Goal: Task Accomplishment & Management: Use online tool/utility

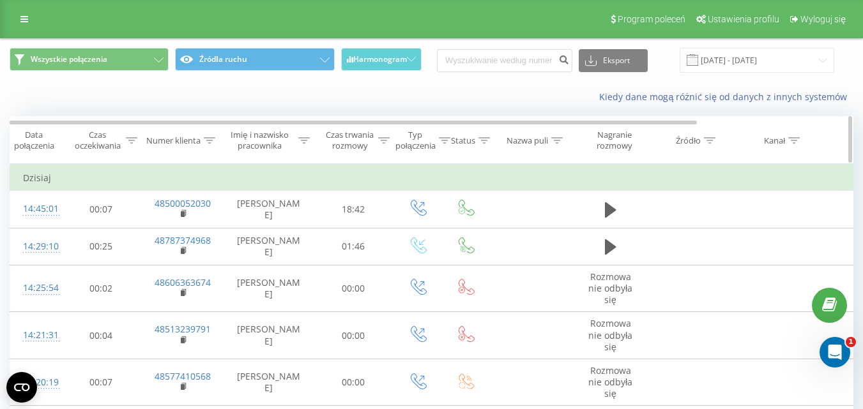
click at [384, 139] on icon at bounding box center [383, 140] width 11 height 6
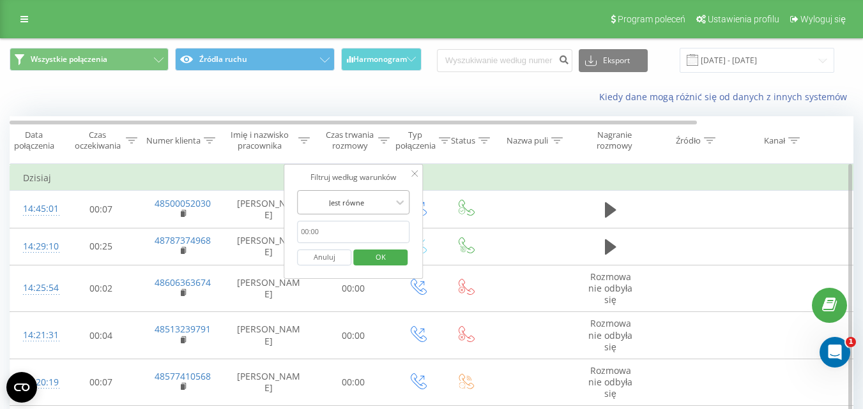
click at [361, 202] on div at bounding box center [346, 203] width 91 height 12
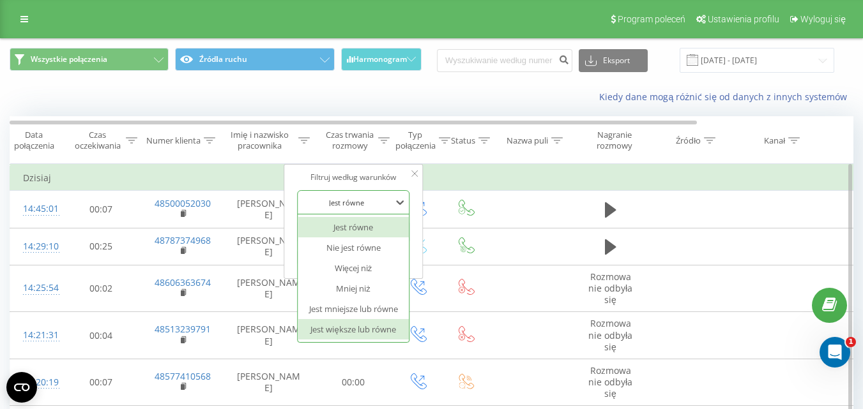
click at [336, 329] on div "Jest większe lub równe" at bounding box center [353, 329] width 111 height 20
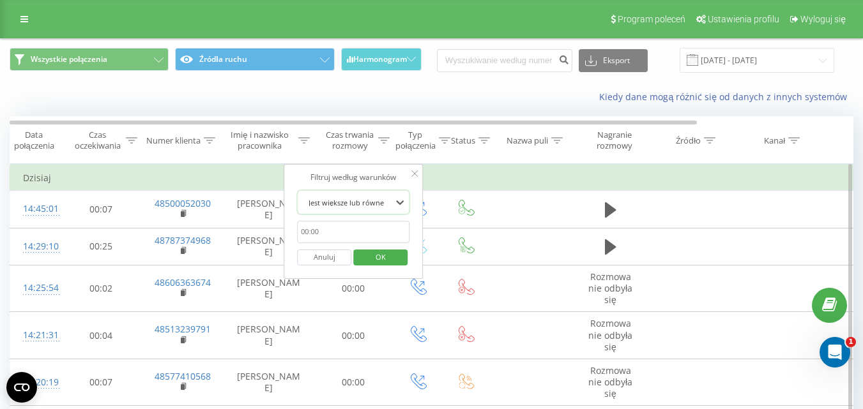
click at [369, 229] on input "text" at bounding box center [353, 232] width 112 height 22
type input "00:20"
click at [395, 257] on span "OK" at bounding box center [381, 257] width 36 height 20
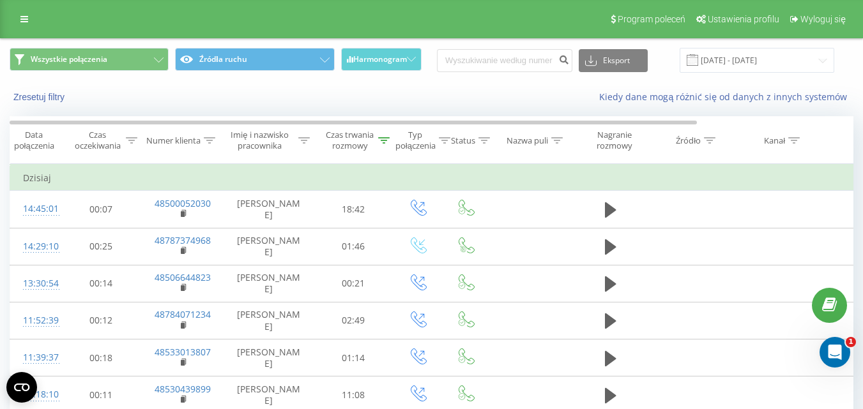
click at [537, 100] on div "Kiedy dane mogą różnić się od danych z innych systemów" at bounding box center [593, 97] width 538 height 13
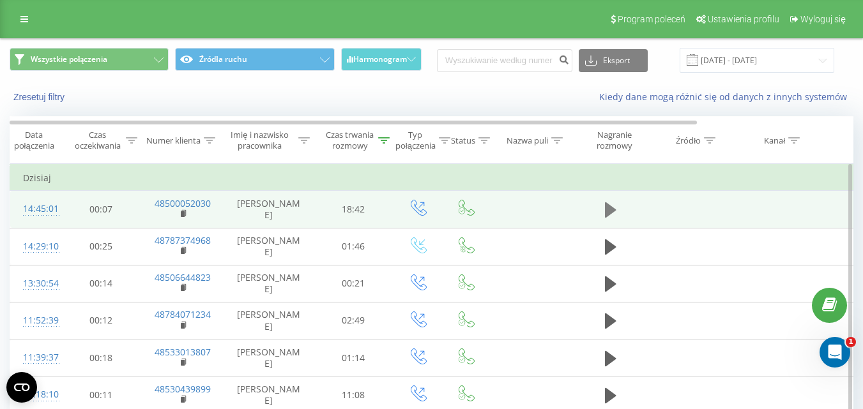
click at [615, 208] on icon at bounding box center [610, 210] width 11 height 18
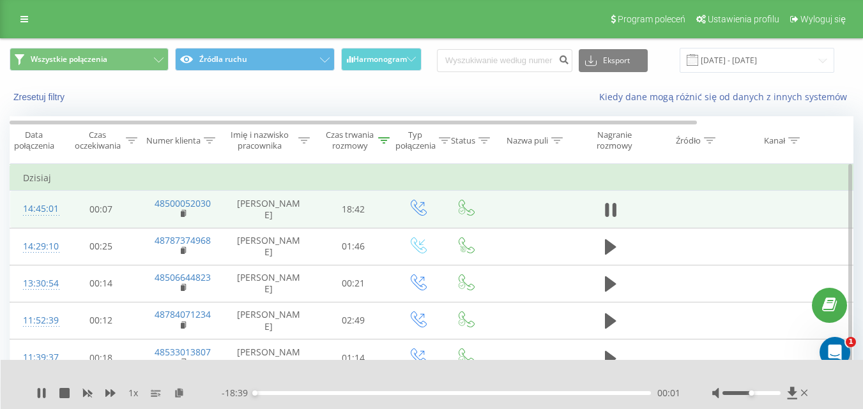
click at [287, 394] on div "00:01" at bounding box center [452, 393] width 396 height 4
drag, startPoint x: 287, startPoint y: 394, endPoint x: 265, endPoint y: 396, distance: 21.8
click at [265, 396] on div "- 18:08 00:32 00:32" at bounding box center [451, 393] width 458 height 13
click at [259, 395] on div "- 18:08 00:32 00:32" at bounding box center [451, 393] width 458 height 13
click at [259, 392] on div "00:32" at bounding box center [452, 393] width 396 height 4
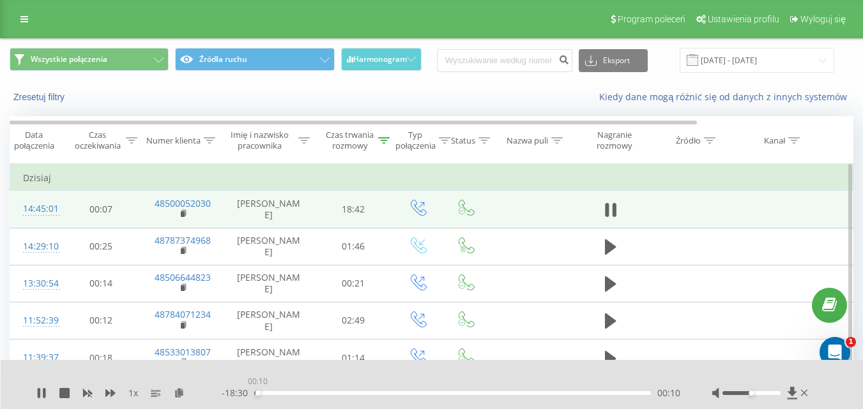
click at [255, 393] on div "00:10" at bounding box center [257, 393] width 5 height 5
click at [37, 391] on icon at bounding box center [41, 393] width 10 height 10
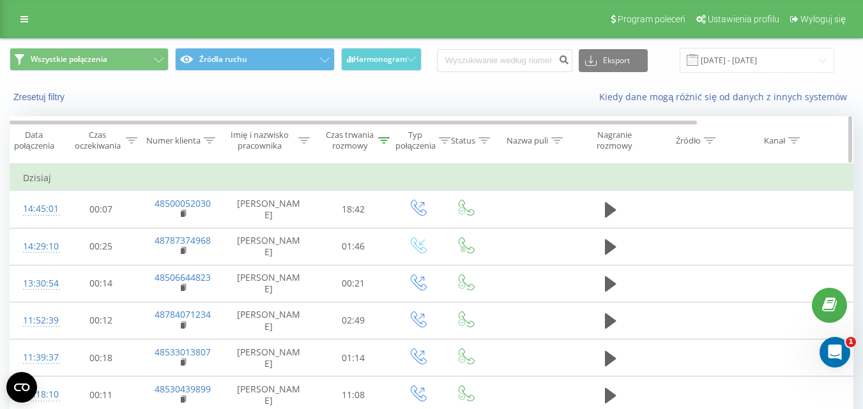
click at [382, 151] on div "Czas trwania rozmowy" at bounding box center [356, 141] width 65 height 22
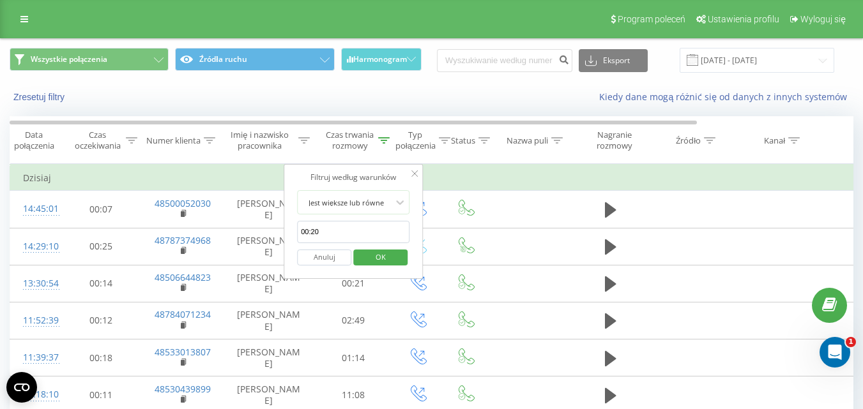
click at [372, 107] on div "Zresetuj filtry Kiedy dane mogą różnić się od danych z innych systemów" at bounding box center [431, 97] width 861 height 31
click at [373, 258] on span "OK" at bounding box center [381, 257] width 36 height 20
